Goal: Contribute content

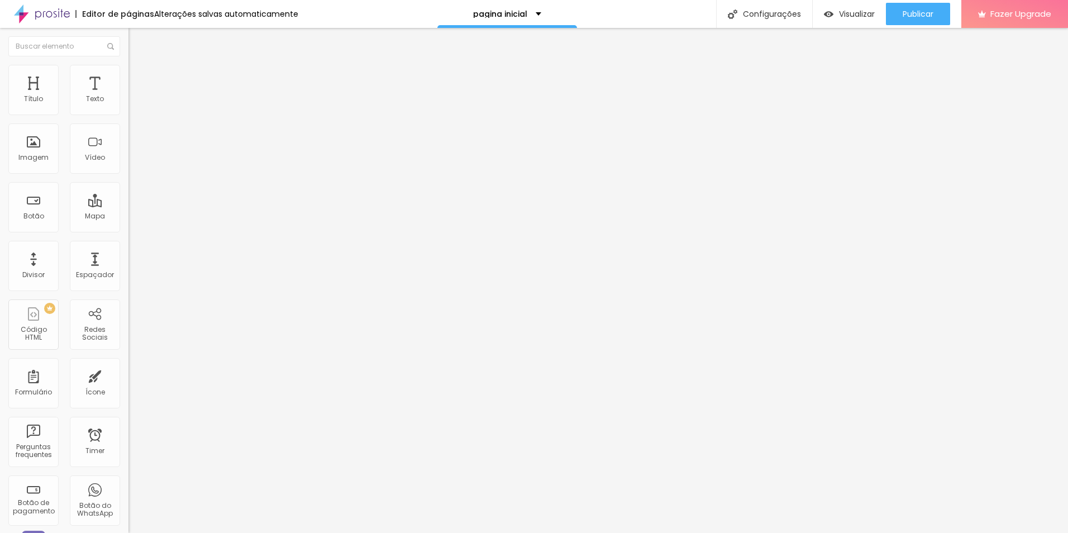
click at [128, 230] on input "[URL][DOMAIN_NAME][PERSON_NAME]" at bounding box center [195, 224] width 134 height 11
click at [128, 230] on input "[URL][DOMAIN_NAME]" at bounding box center [195, 224] width 134 height 11
click at [128, 230] on input "[URL][DOMAIN_NAME][PERSON_NAME]" at bounding box center [195, 224] width 134 height 11
click at [128, 96] on span "Trocar imagem" at bounding box center [158, 91] width 61 height 9
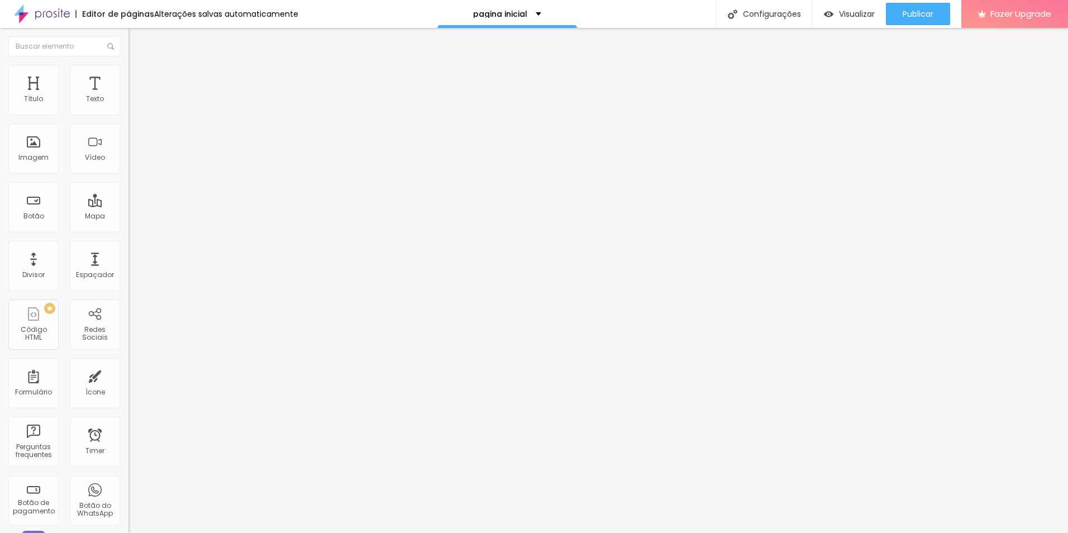
click at [849, 11] on span "Visualizar" at bounding box center [857, 13] width 36 height 9
paste input "310081-cemiterio-campo-santo"
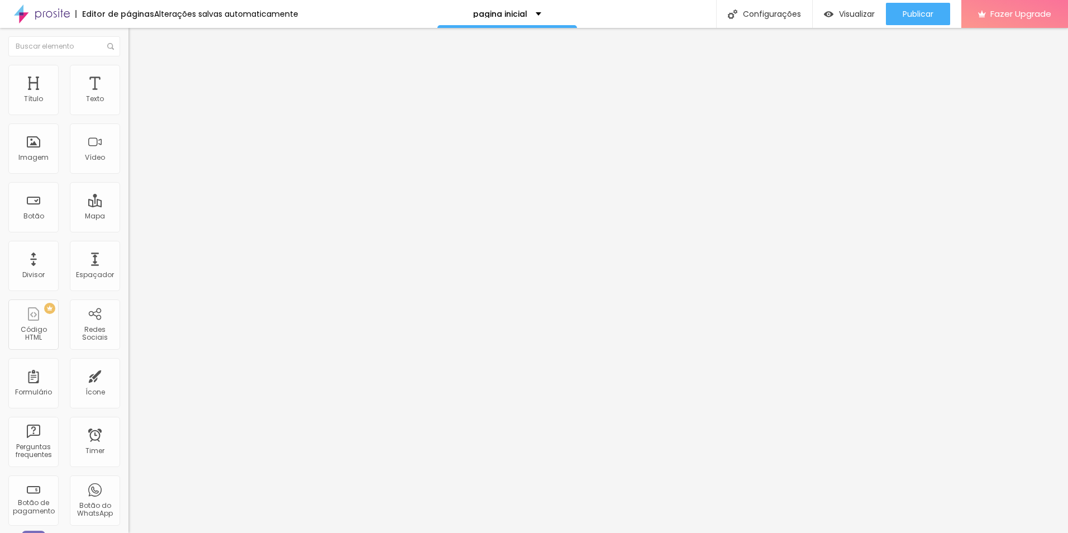
type input "https://cassiaalves.alboompro.com/post/310081-cemiterio-campo-santo"
click at [910, 16] on span "Publicar" at bounding box center [917, 13] width 31 height 9
